Goal: Navigation & Orientation: Find specific page/section

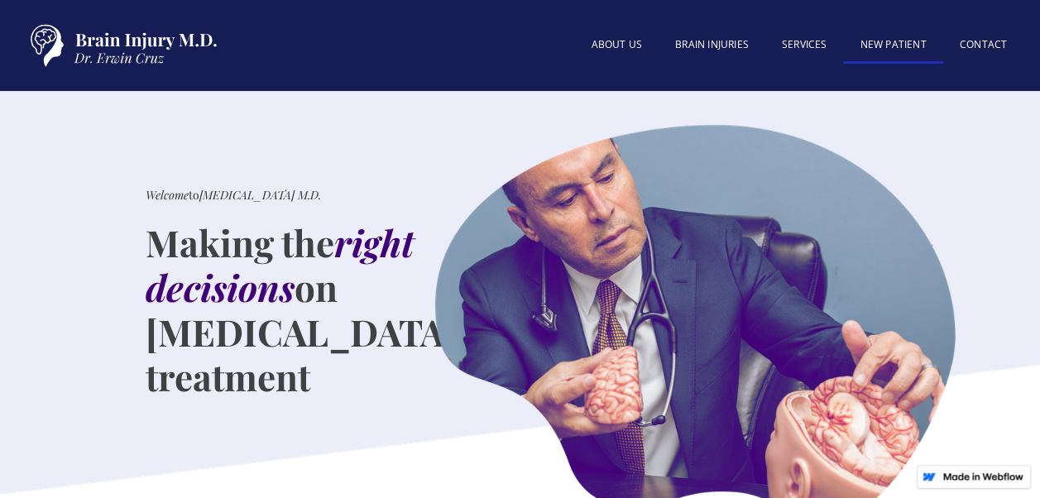
click at [892, 43] on link "New patient" at bounding box center [892, 46] width 99 height 36
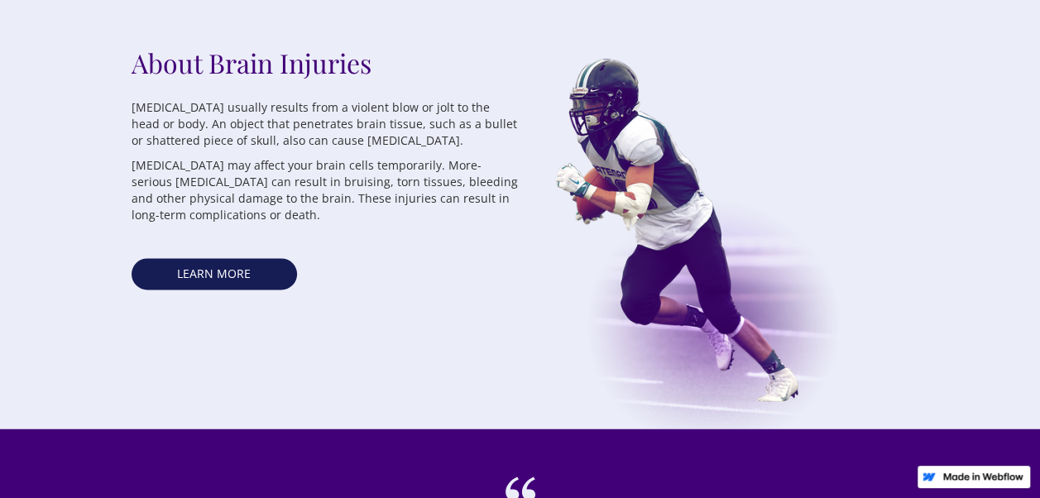
scroll to position [1045, 0]
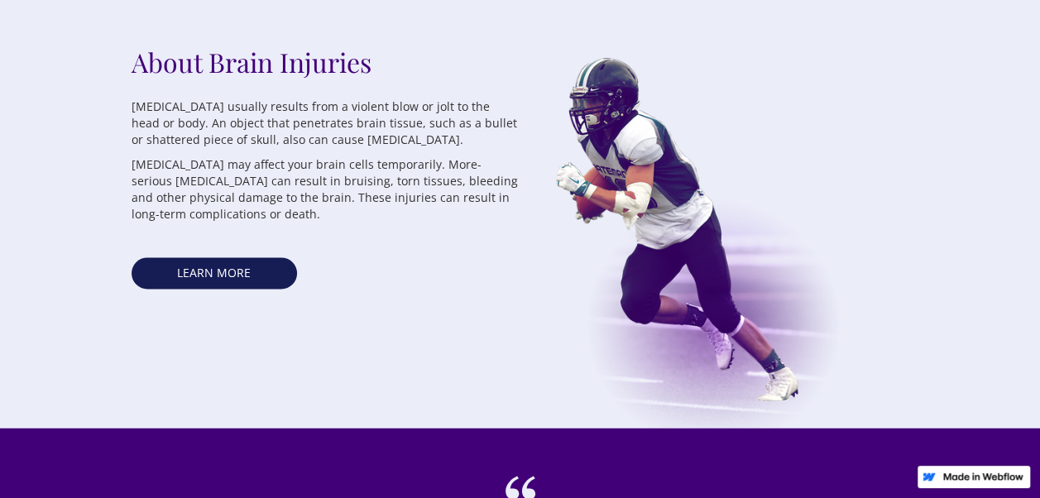
click at [386, 284] on div "About Brain Injuries Traumatic brain injury usually results from a violent blow…" at bounding box center [325, 236] width 389 height 383
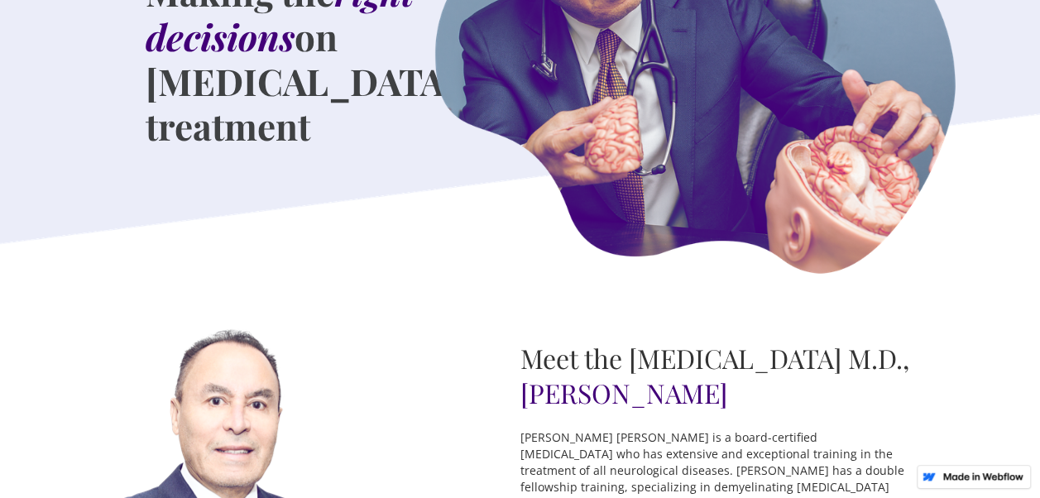
scroll to position [0, 0]
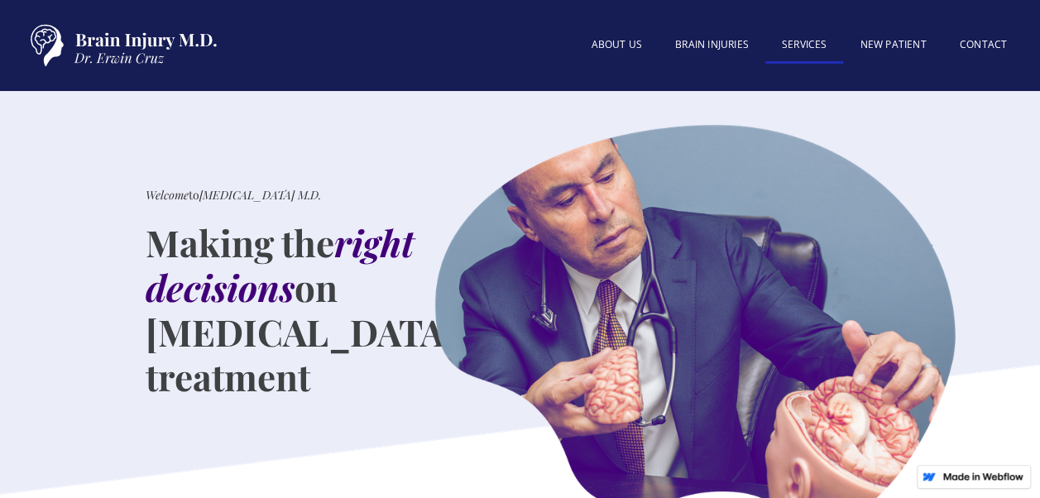
click at [798, 44] on link "SERVICES" at bounding box center [804, 46] width 79 height 36
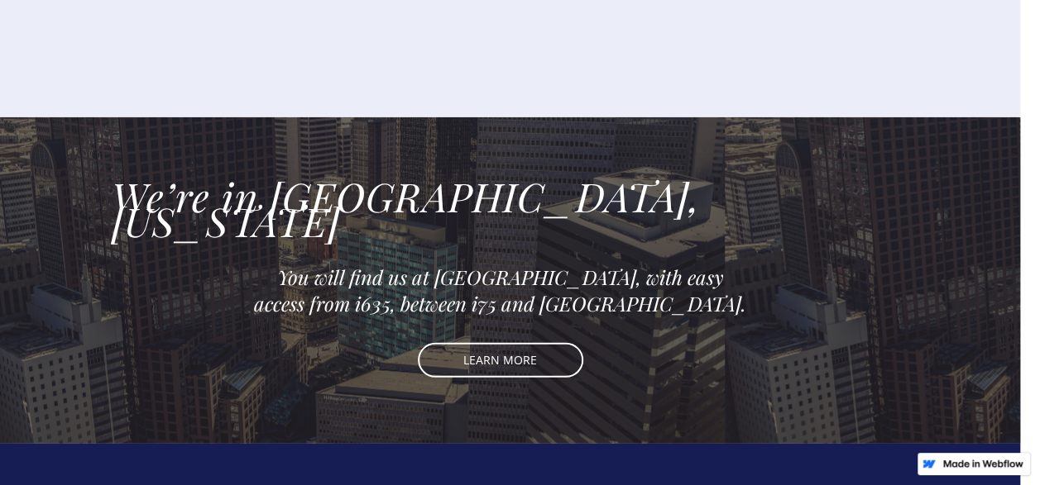
scroll to position [2450, 20]
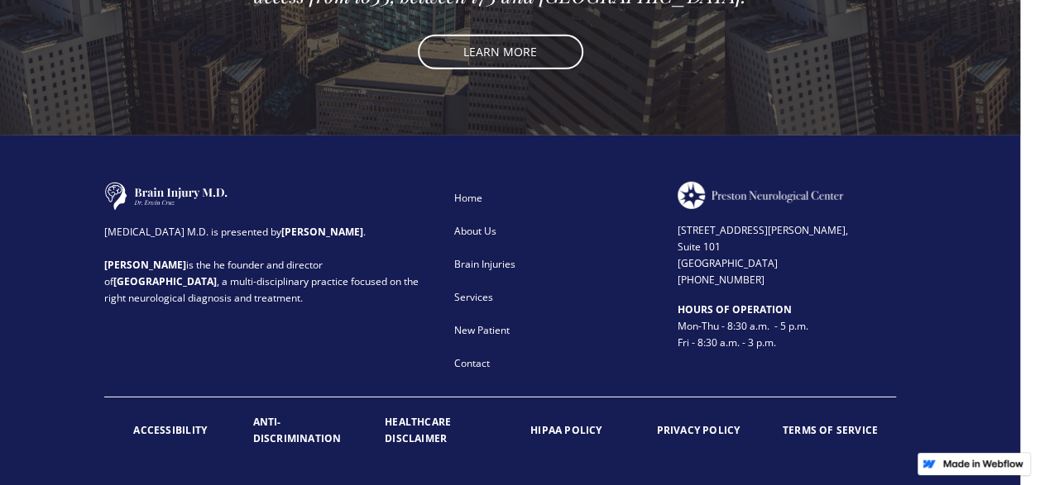
click at [250, 296] on div "Brain Injury M.D. is presented by Dr. Erwin Cruz . Dr. Cruz is the he founder a…" at bounding box center [268, 281] width 328 height 198
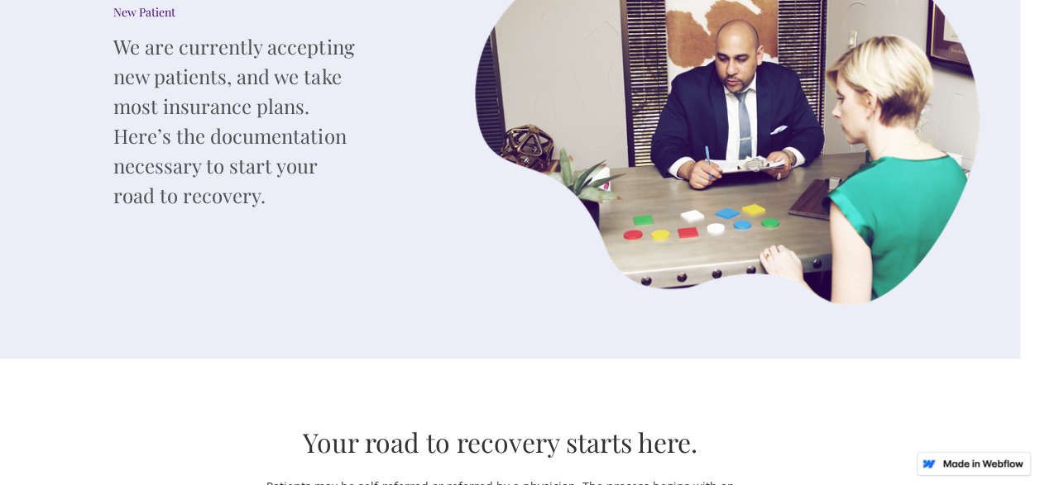
scroll to position [0, 20]
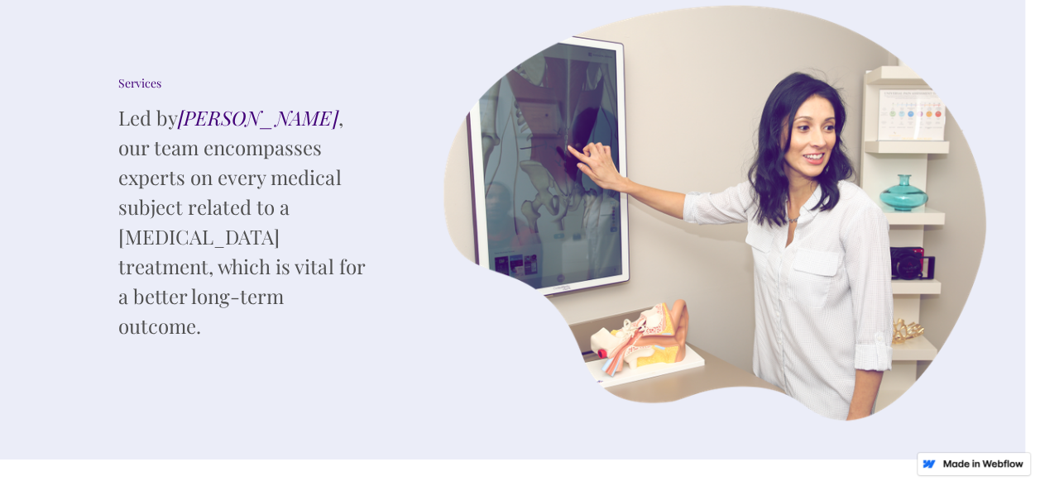
scroll to position [0, 15]
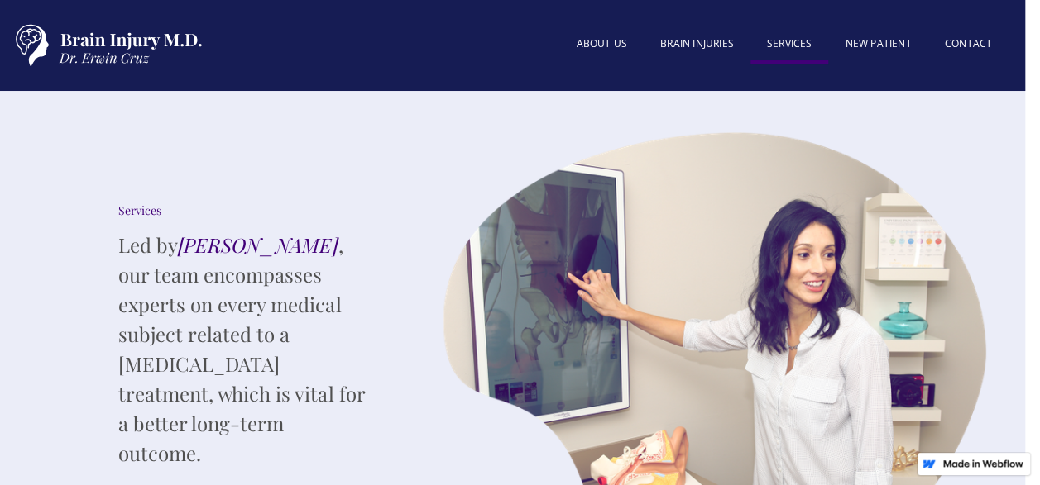
click at [796, 36] on link "SERVICES" at bounding box center [789, 45] width 79 height 37
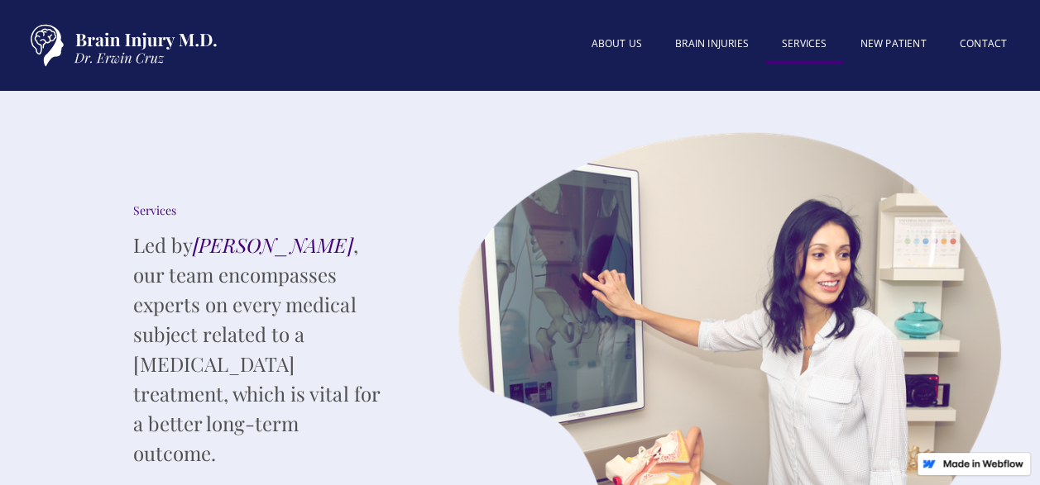
click at [800, 47] on link "SERVICES" at bounding box center [804, 45] width 79 height 37
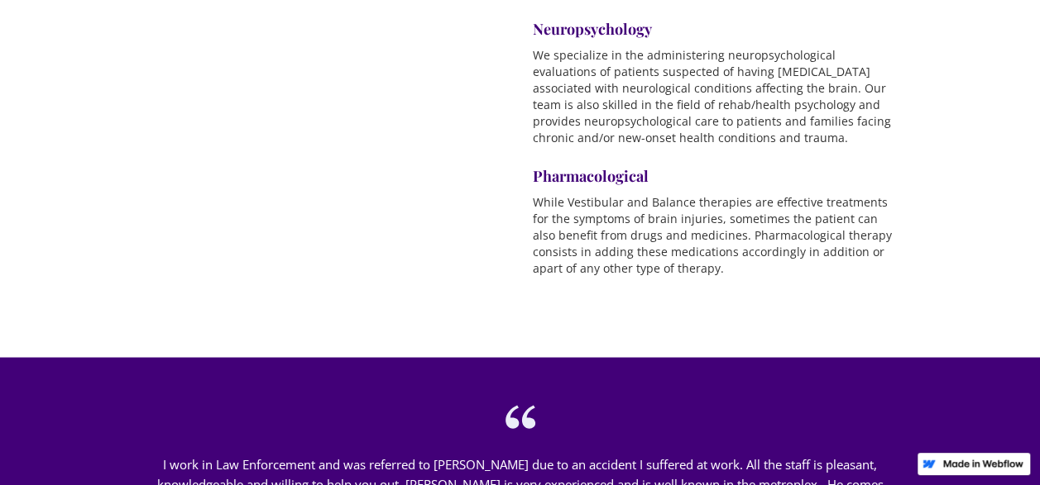
scroll to position [1400, 0]
